Goal: Task Accomplishment & Management: Complete application form

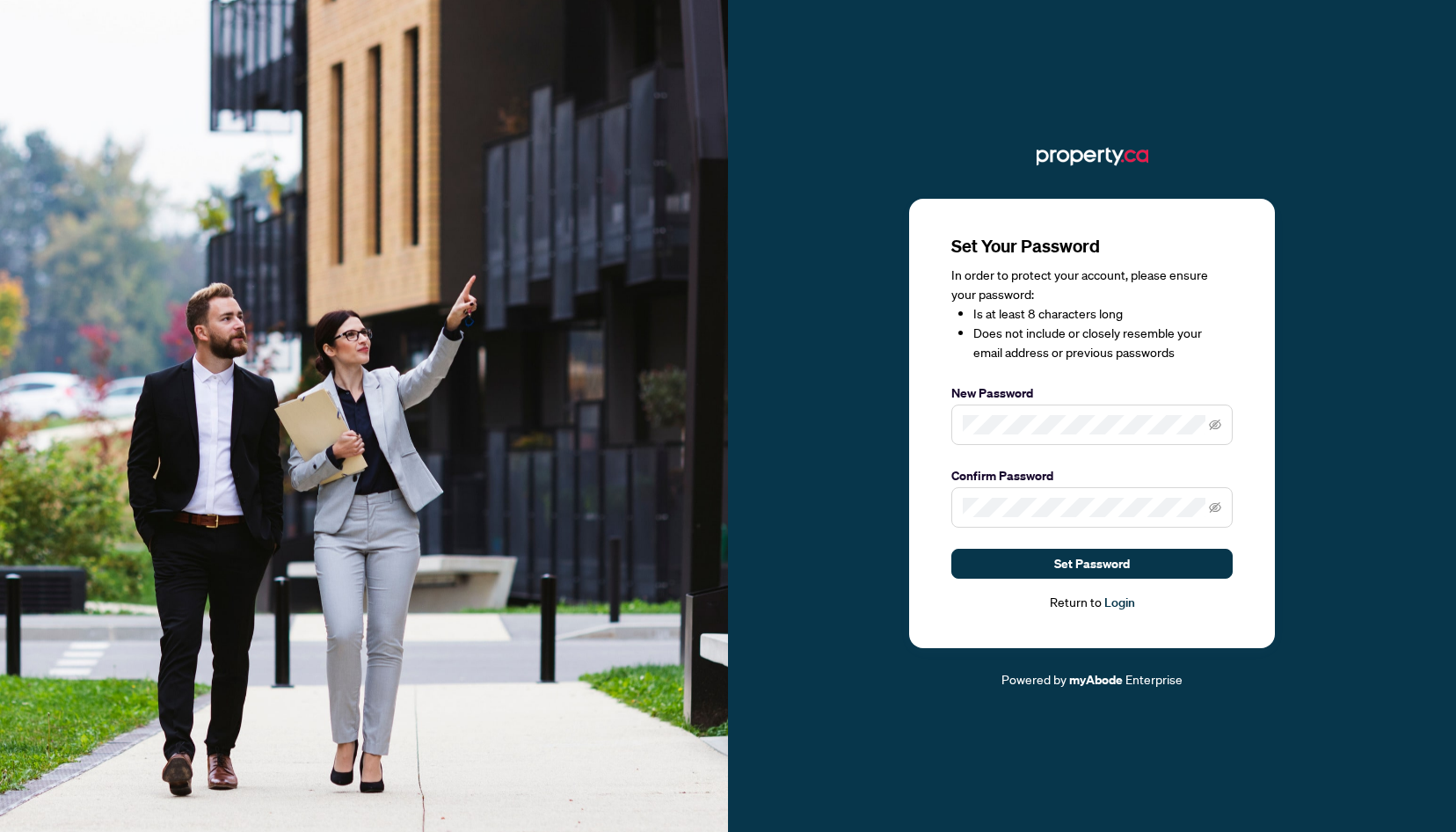
click at [1124, 522] on span at bounding box center [1092, 507] width 281 height 40
click at [1124, 561] on span "Set Password" at bounding box center [1092, 563] width 76 height 28
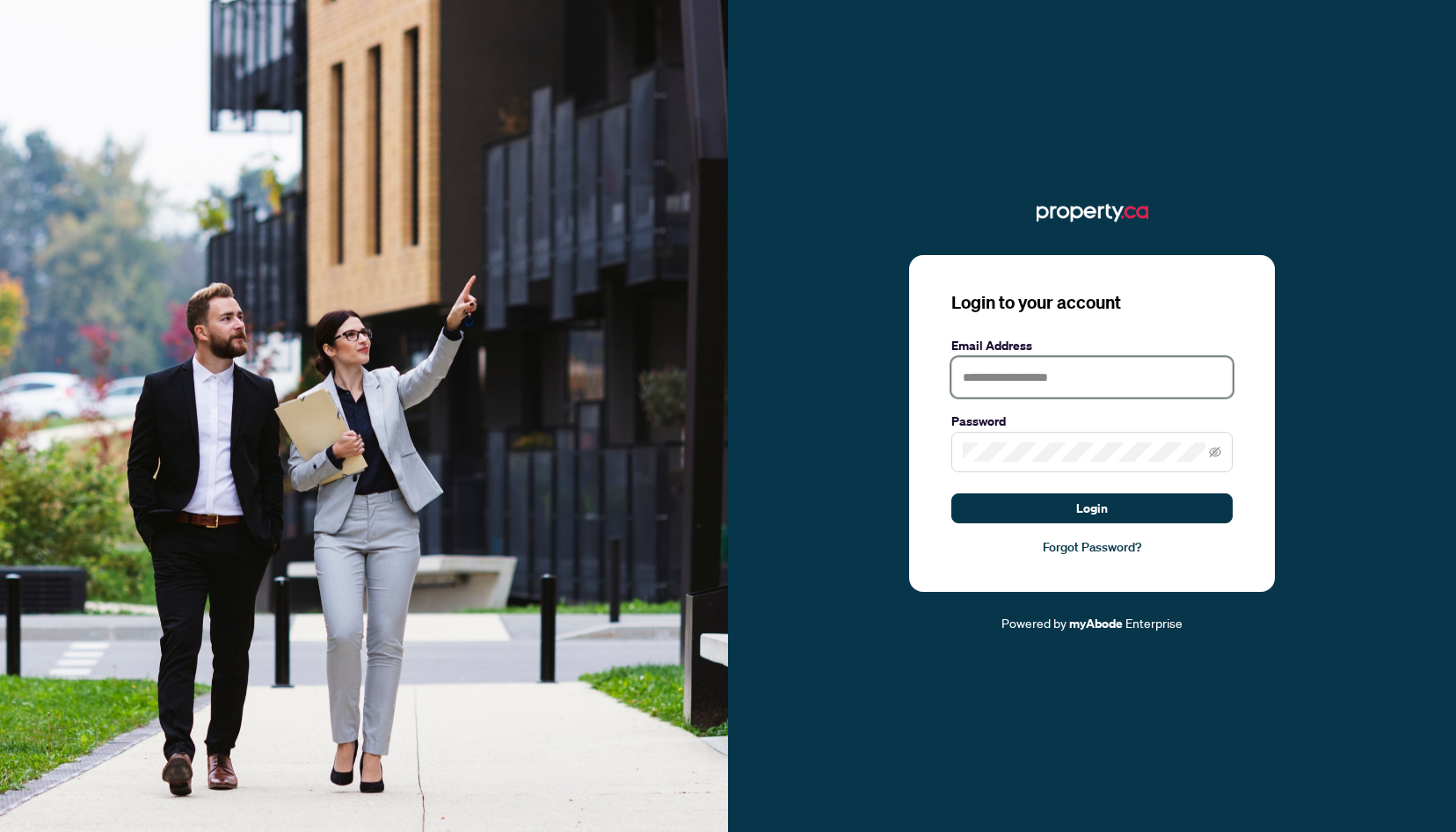
click at [1040, 387] on input "text" at bounding box center [1092, 376] width 281 height 40
type input "**********"
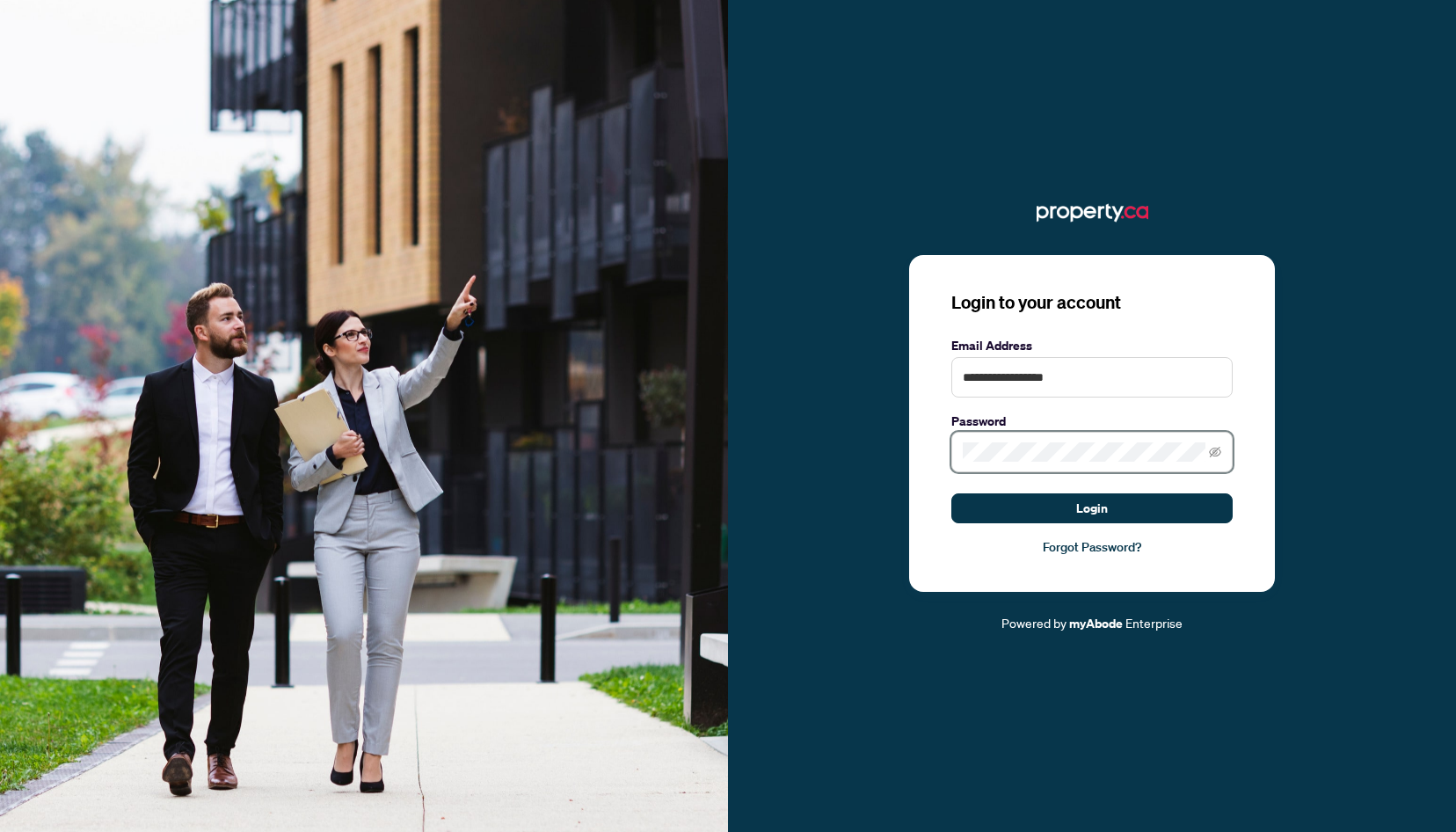
click at [952, 493] on button "Login" at bounding box center [1092, 508] width 281 height 30
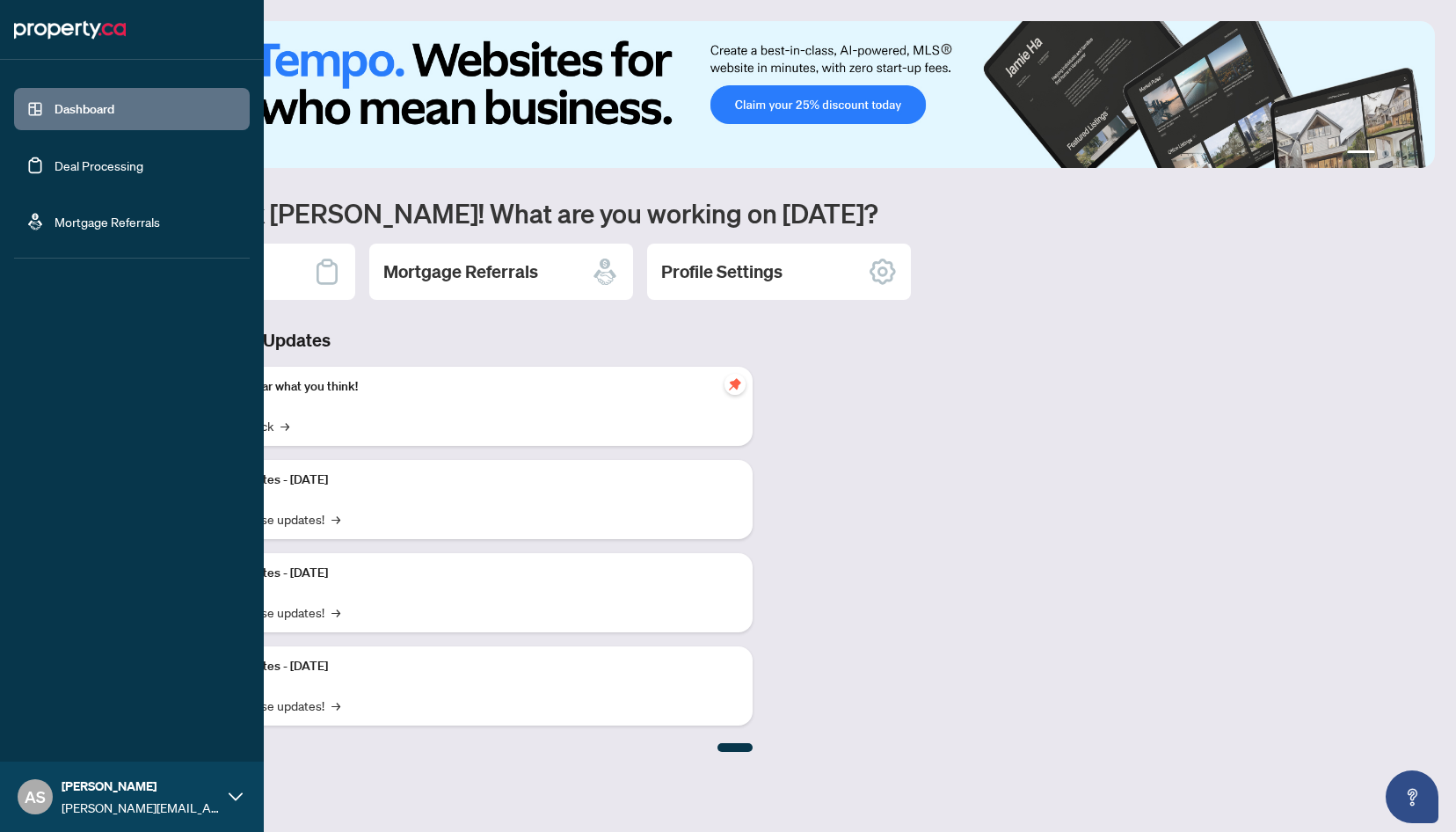
click at [70, 164] on link "Deal Processing" at bounding box center [98, 165] width 89 height 16
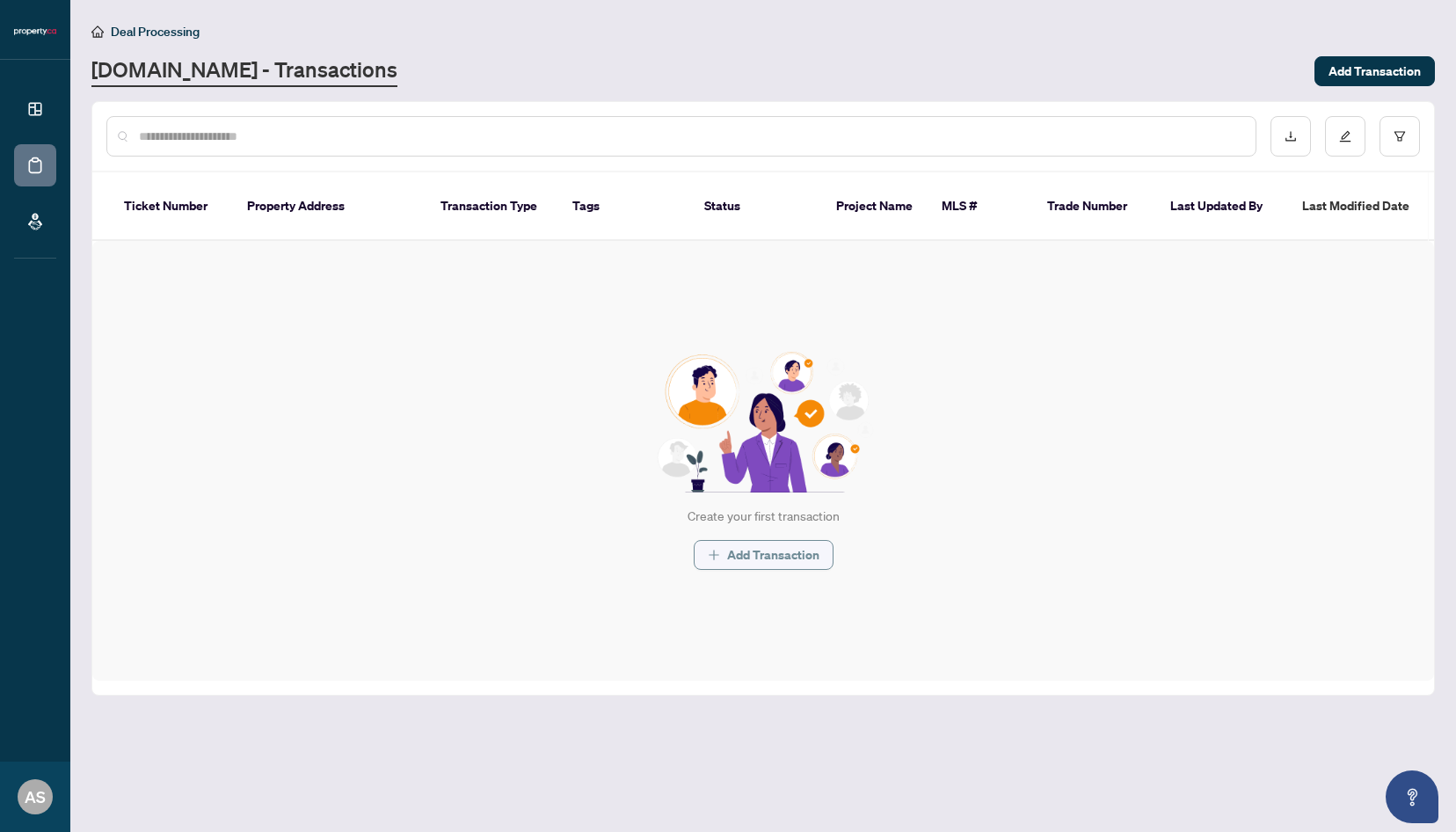
click at [789, 541] on span "Add Transaction" at bounding box center [773, 555] width 92 height 28
